Goal: Task Accomplishment & Management: Manage account settings

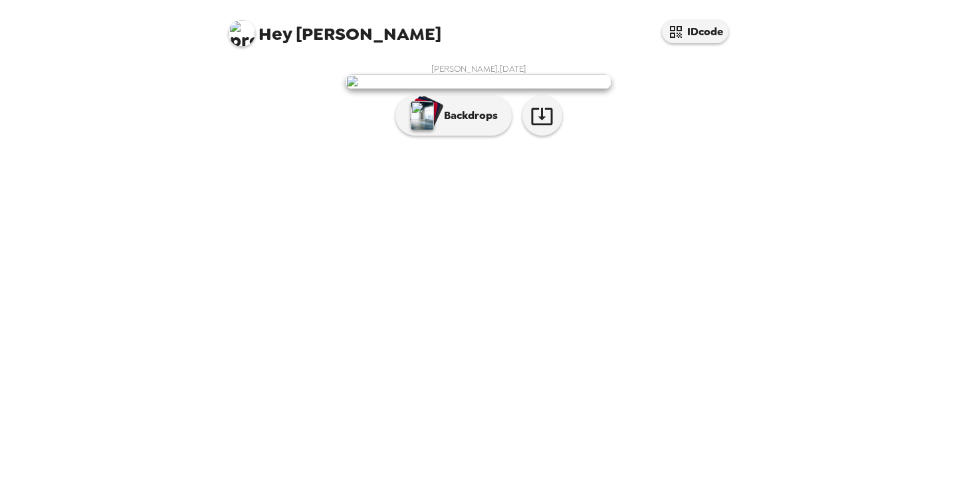
click at [628, 142] on div "[PERSON_NAME] , [DATE] Backdrops" at bounding box center [478, 102] width 505 height 79
click at [442, 129] on div "button" at bounding box center [428, 112] width 33 height 34
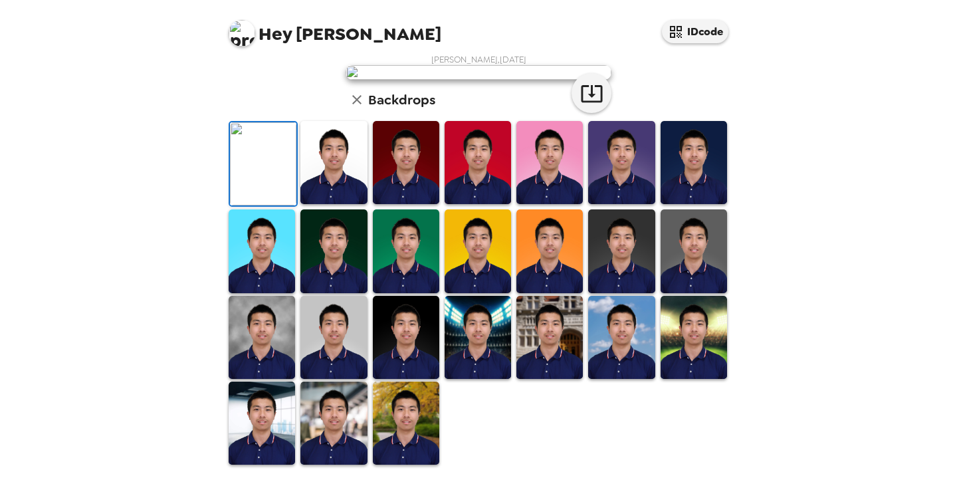
scroll to position [321, 0]
